Goal: Check status

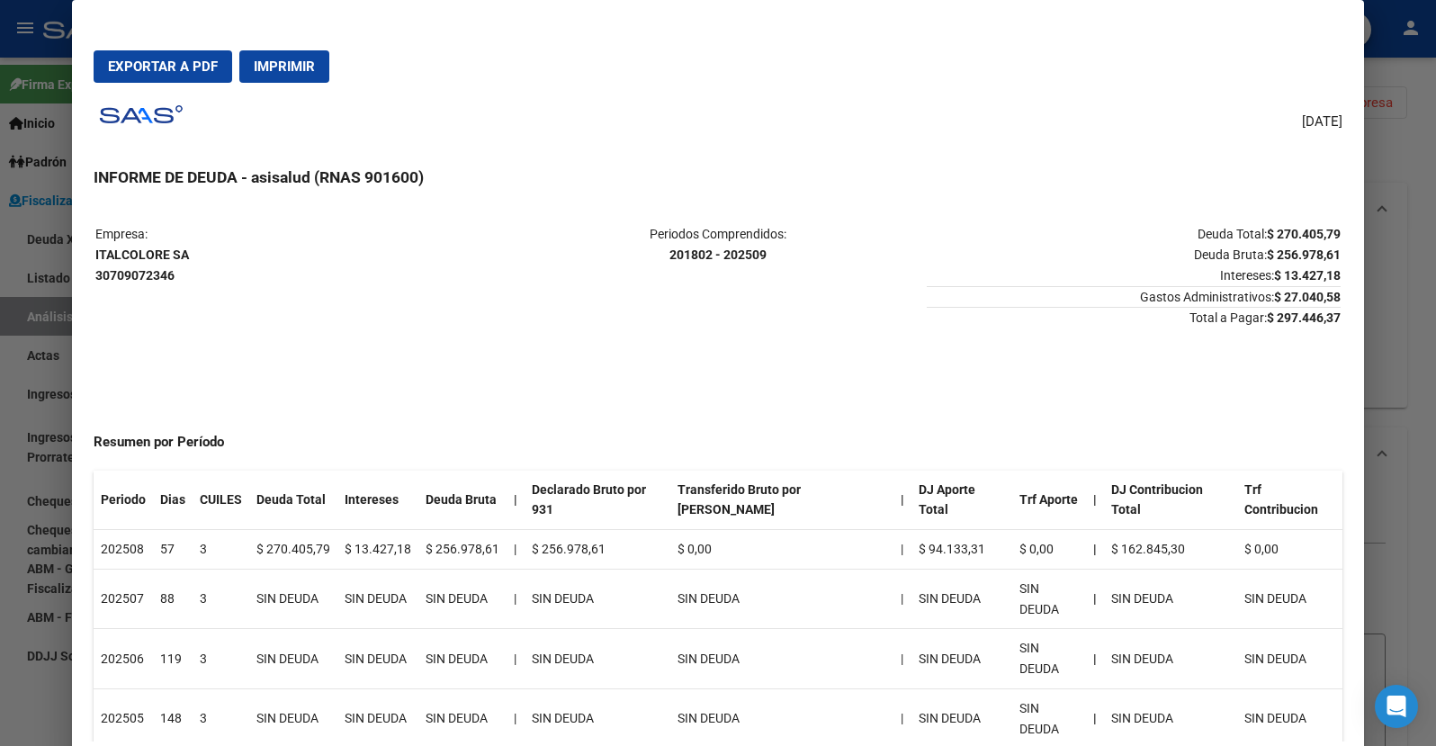
click at [45, 249] on div at bounding box center [718, 373] width 1436 height 746
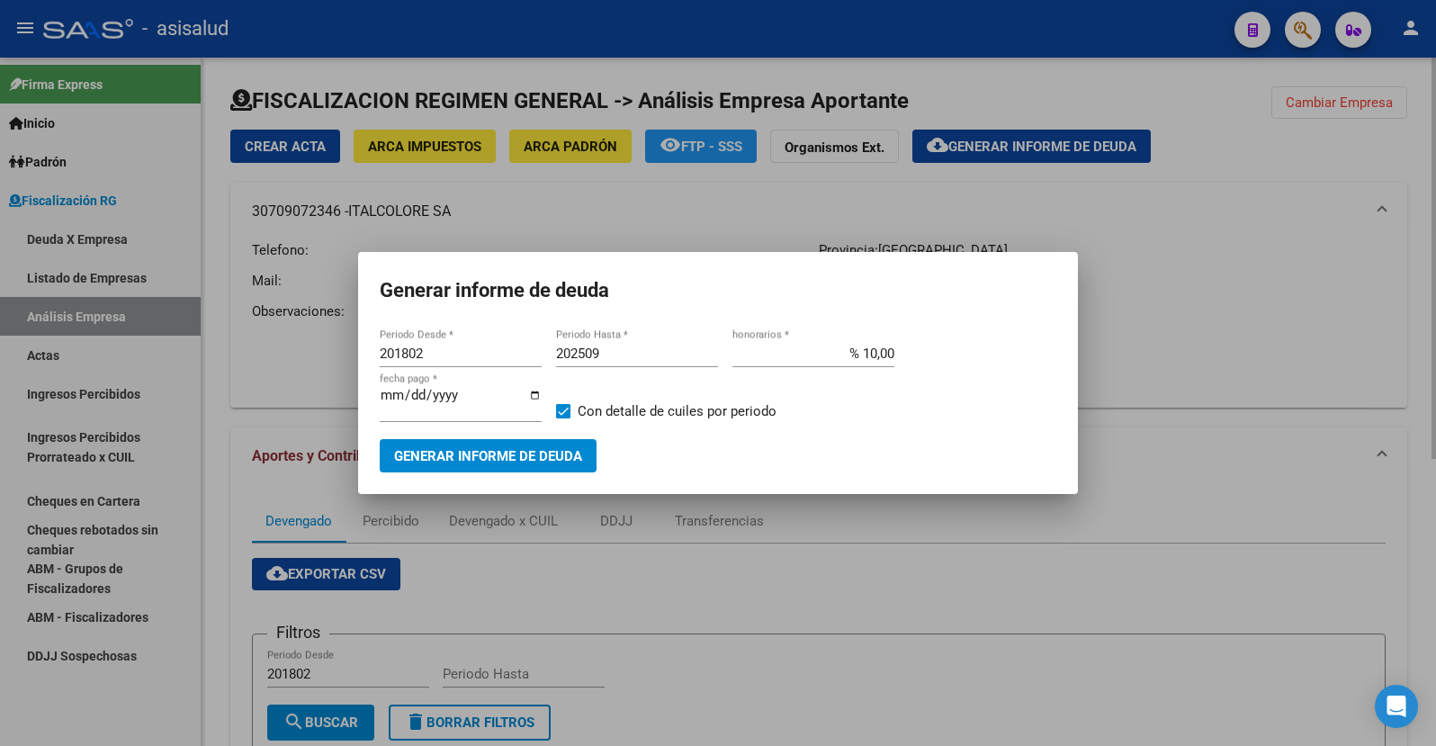
click at [270, 382] on div at bounding box center [718, 373] width 1436 height 746
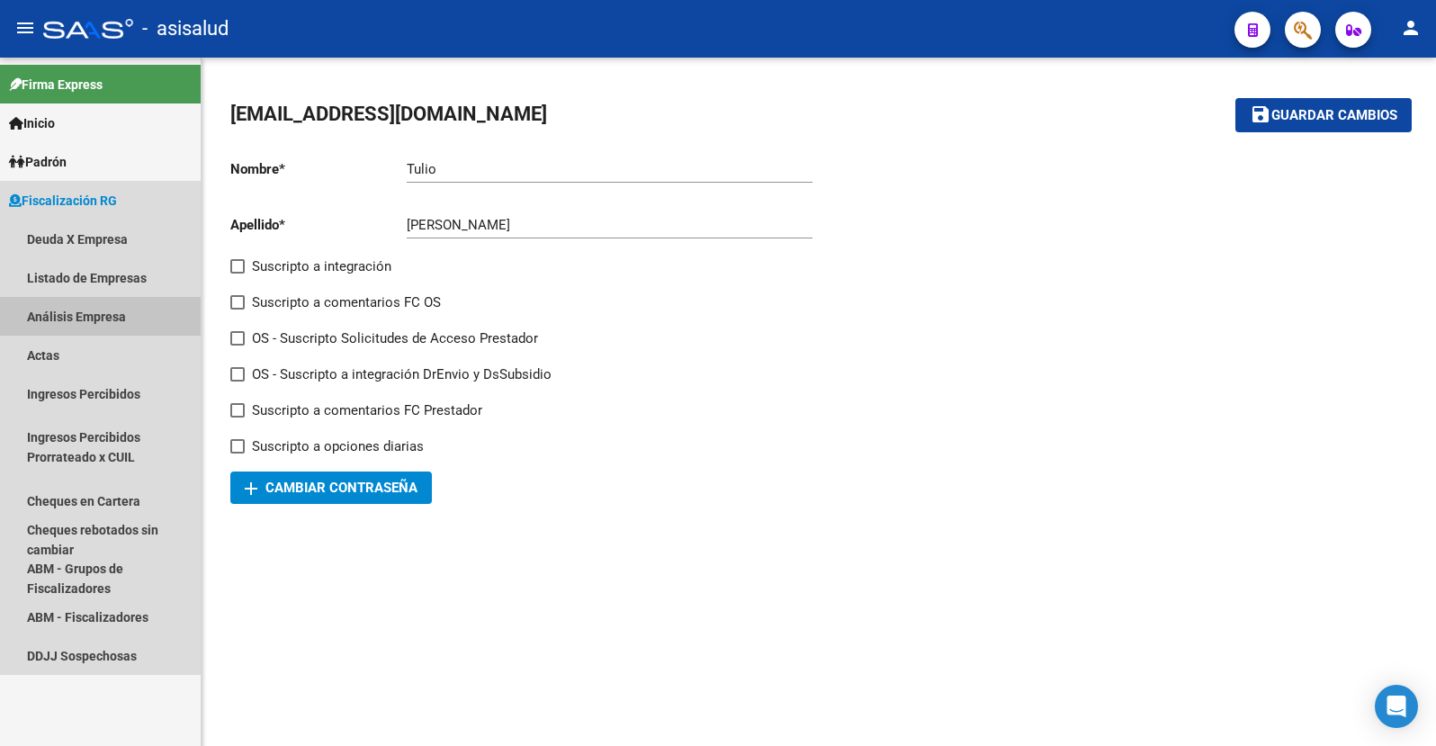
click at [67, 313] on link "Análisis Empresa" at bounding box center [100, 316] width 201 height 39
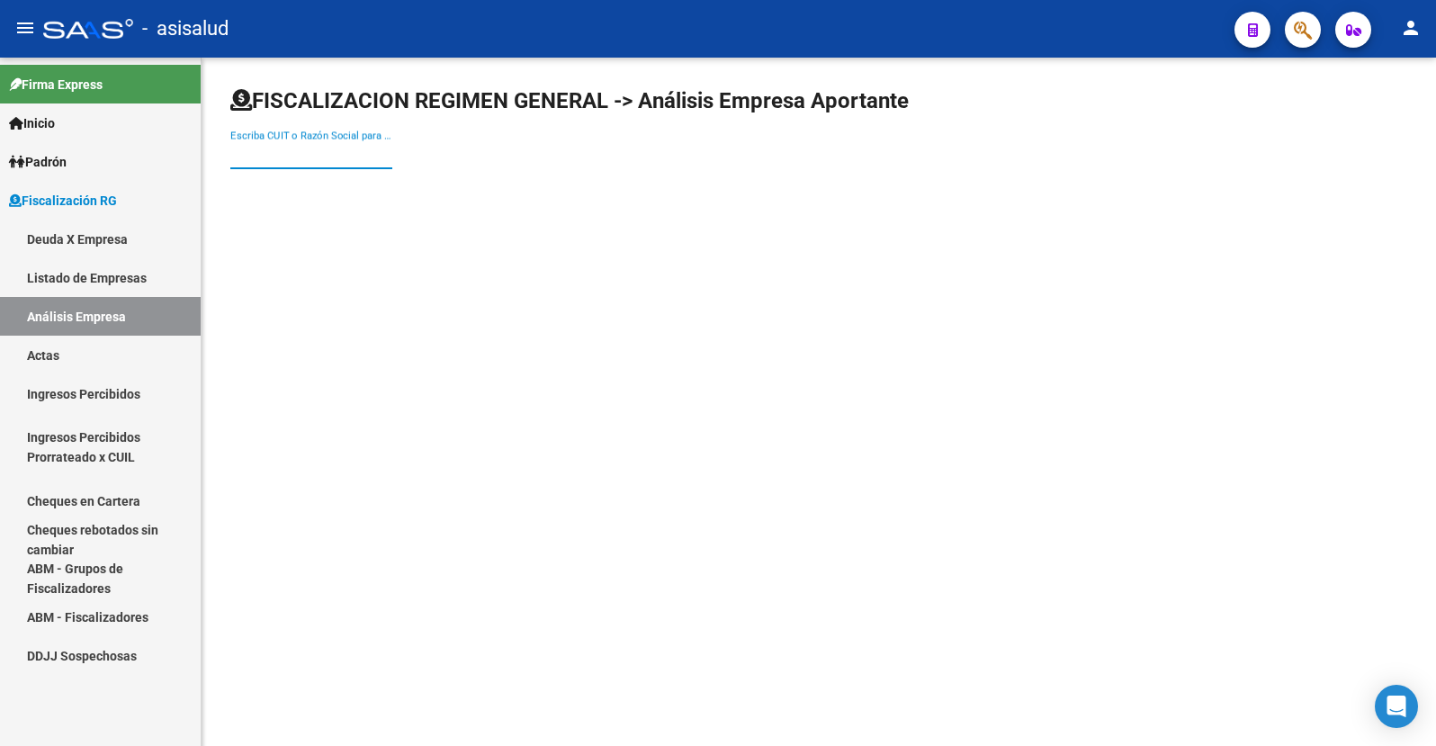
click at [297, 162] on input "Escriba CUIT o Razón Social para buscar" at bounding box center [311, 155] width 162 height 16
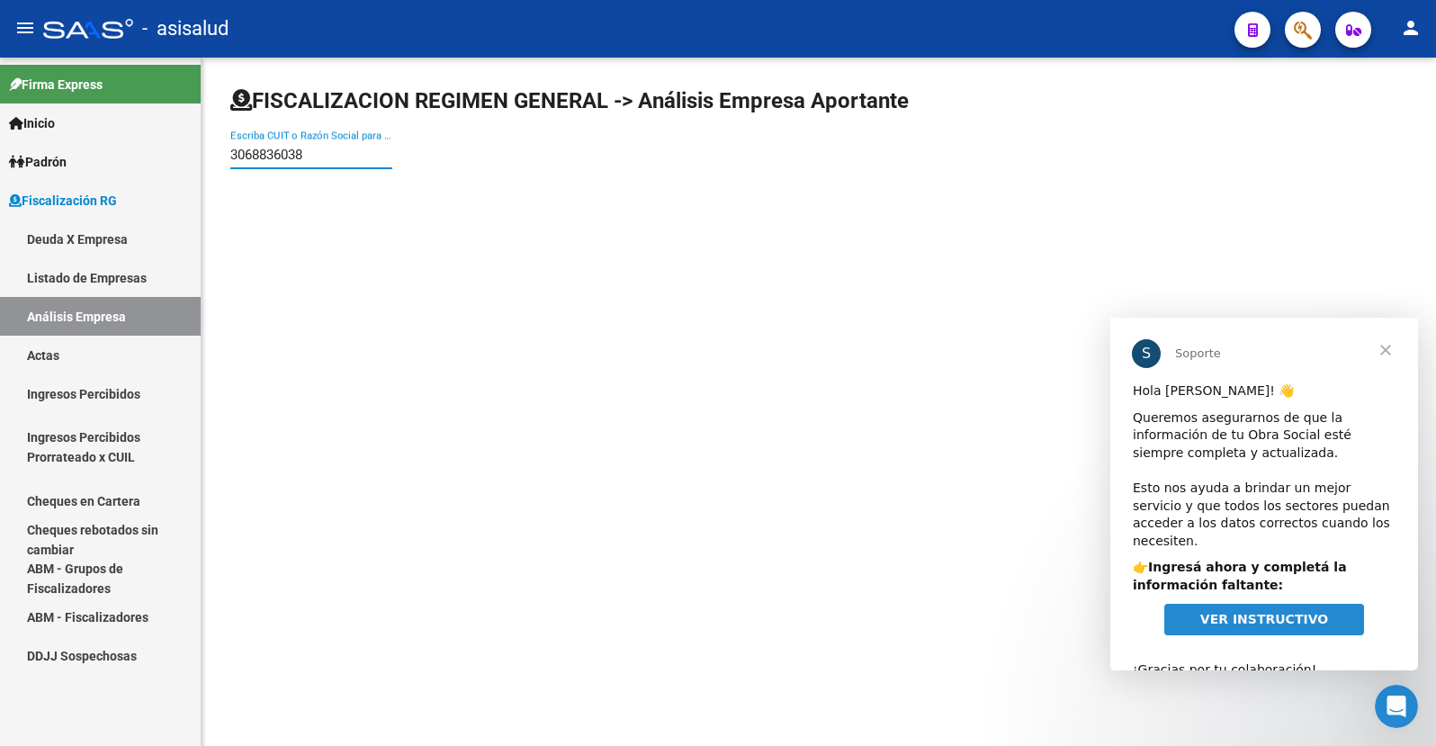
type input "30688360389"
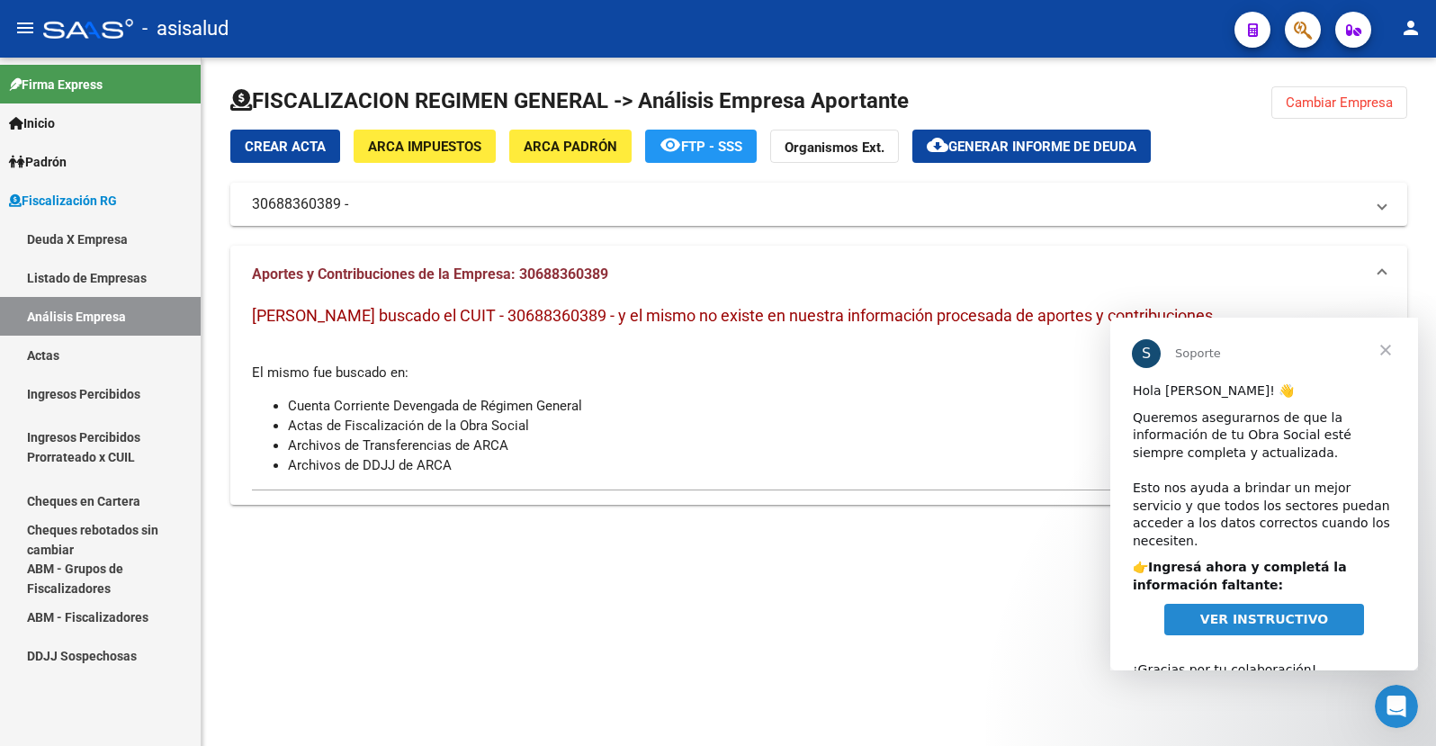
click at [1387, 345] on span "Cerrar" at bounding box center [1386, 350] width 65 height 65
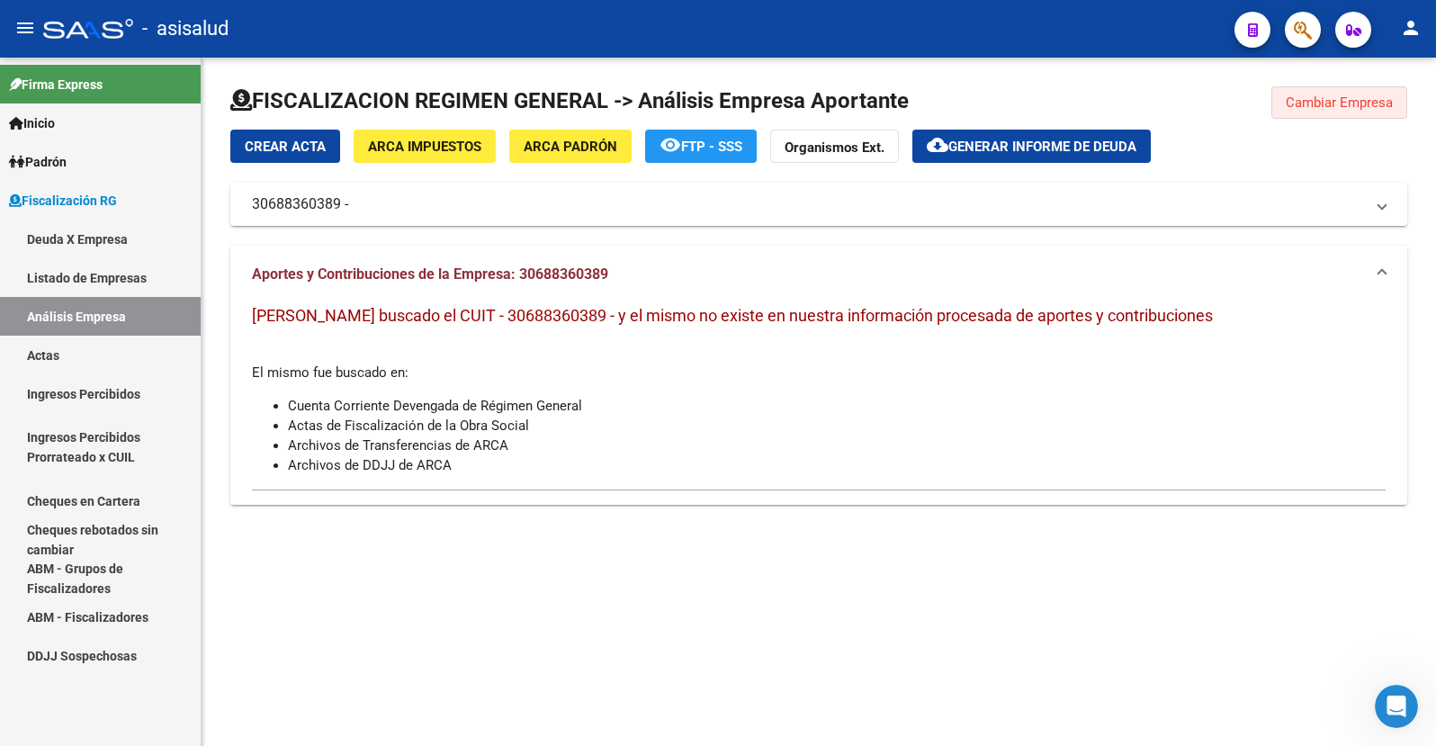
click at [1323, 103] on span "Cambiar Empresa" at bounding box center [1339, 102] width 107 height 16
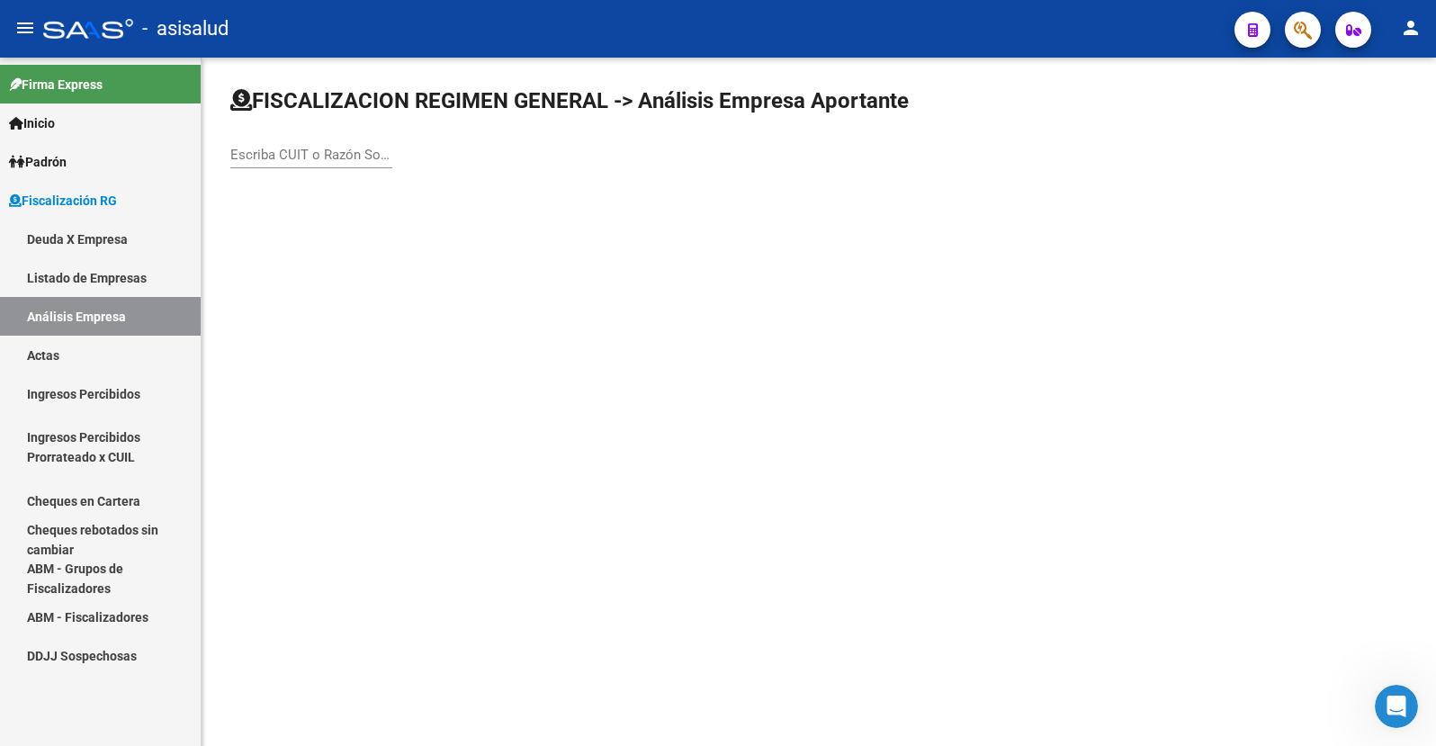
click at [299, 158] on input "Escriba CUIT o Razón Social para buscar" at bounding box center [311, 155] width 162 height 16
